Goal: Task Accomplishment & Management: Manage account settings

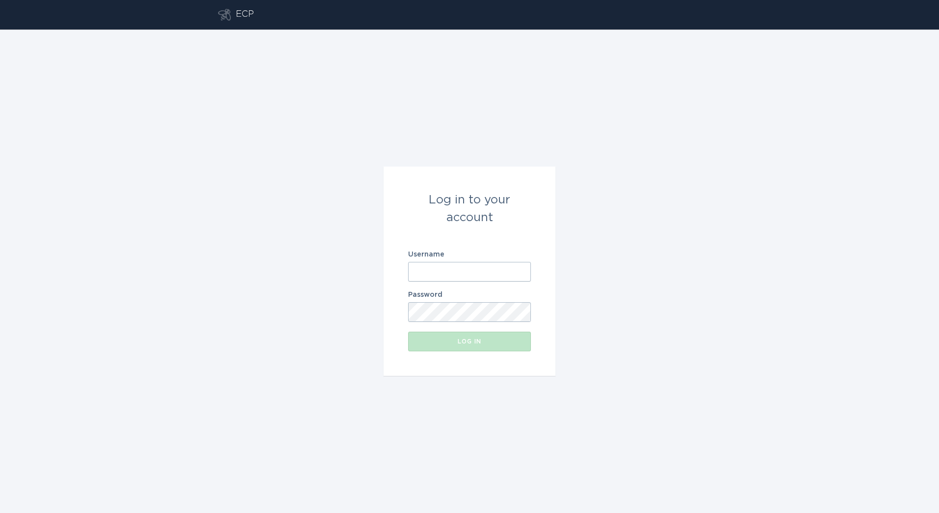
click at [488, 266] on input "Username" at bounding box center [469, 272] width 123 height 20
paste input "[PERSON_NAME][EMAIL_ADDRESS][DOMAIN_NAME]"
type input "[PERSON_NAME][EMAIL_ADDRESS][DOMAIN_NAME]"
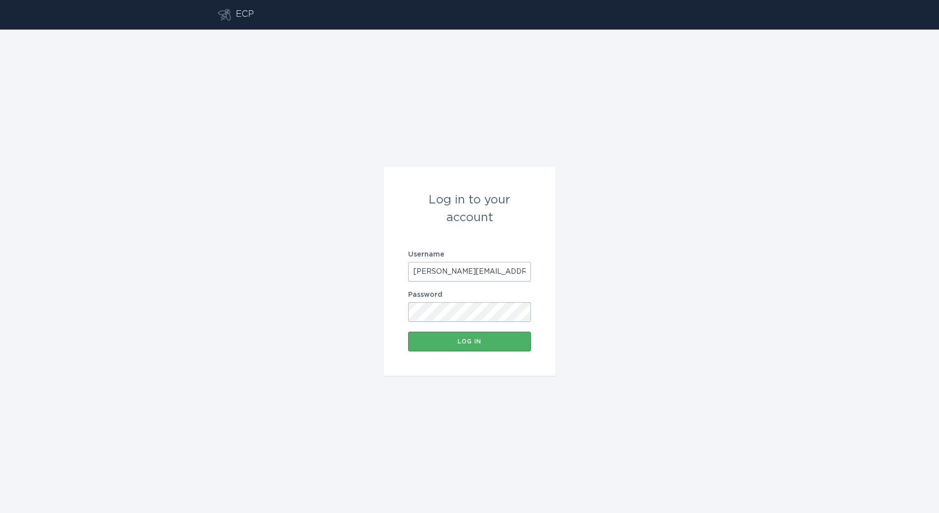
click at [469, 340] on div "Log in" at bounding box center [469, 341] width 113 height 6
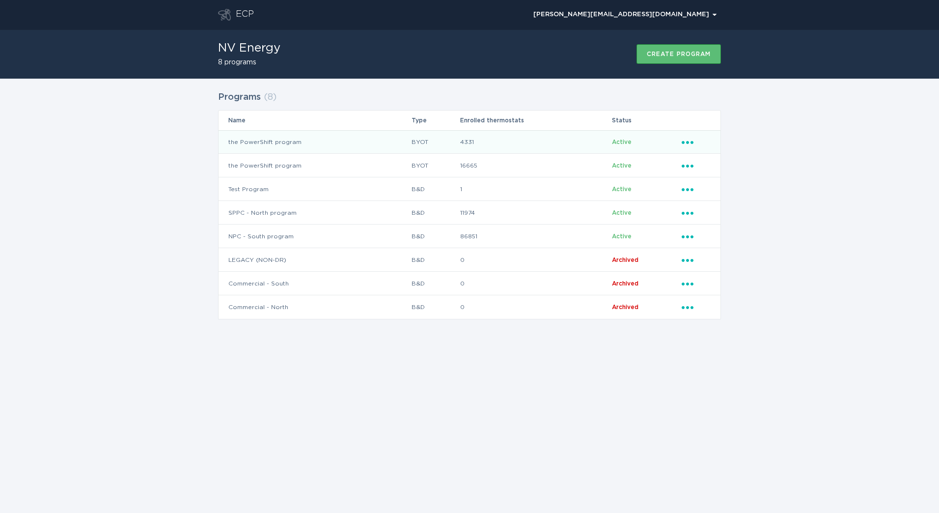
click at [694, 142] on icon "Ellipsis" at bounding box center [689, 141] width 14 height 8
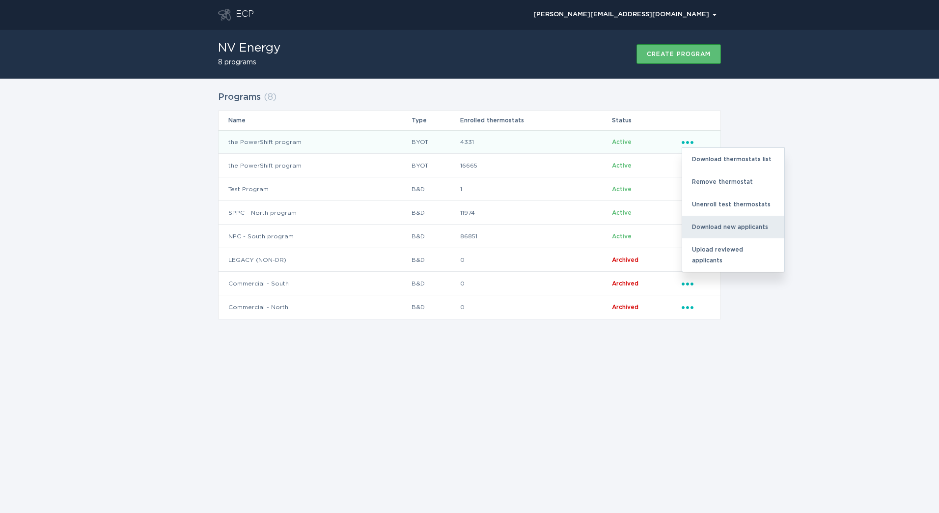
click at [766, 235] on div "Download new applicants" at bounding box center [733, 227] width 102 height 23
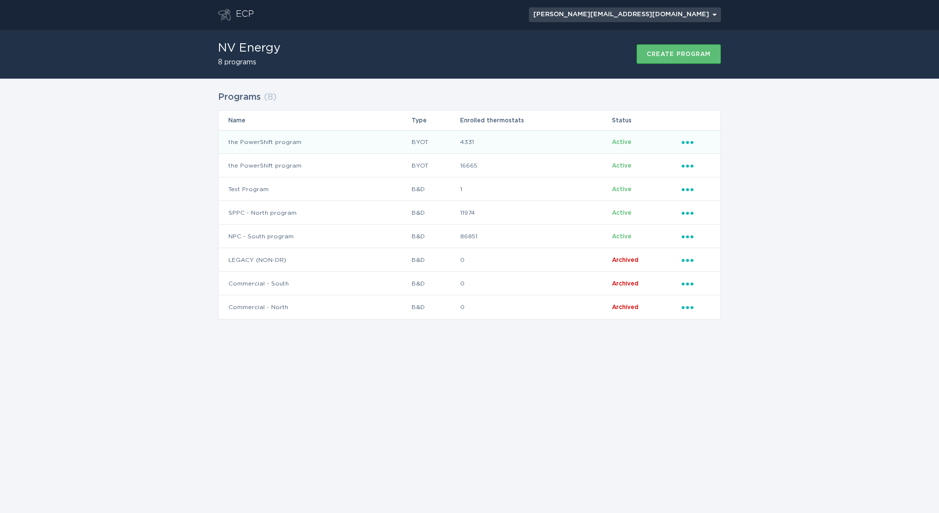
click at [697, 14] on div "[PERSON_NAME][EMAIL_ADDRESS][DOMAIN_NAME] Chevron" at bounding box center [624, 15] width 183 height 6
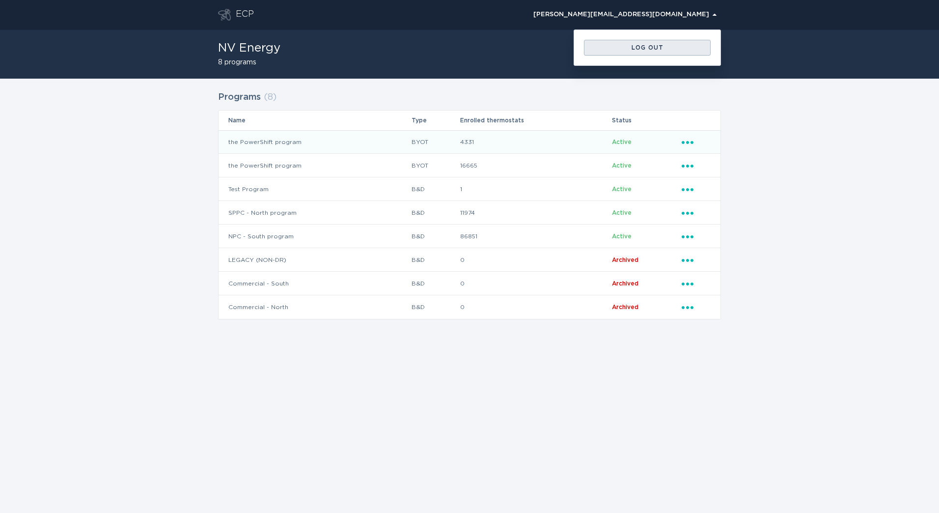
click at [644, 50] on div "Log out" at bounding box center [647, 48] width 117 height 6
